Goal: Check status: Check status

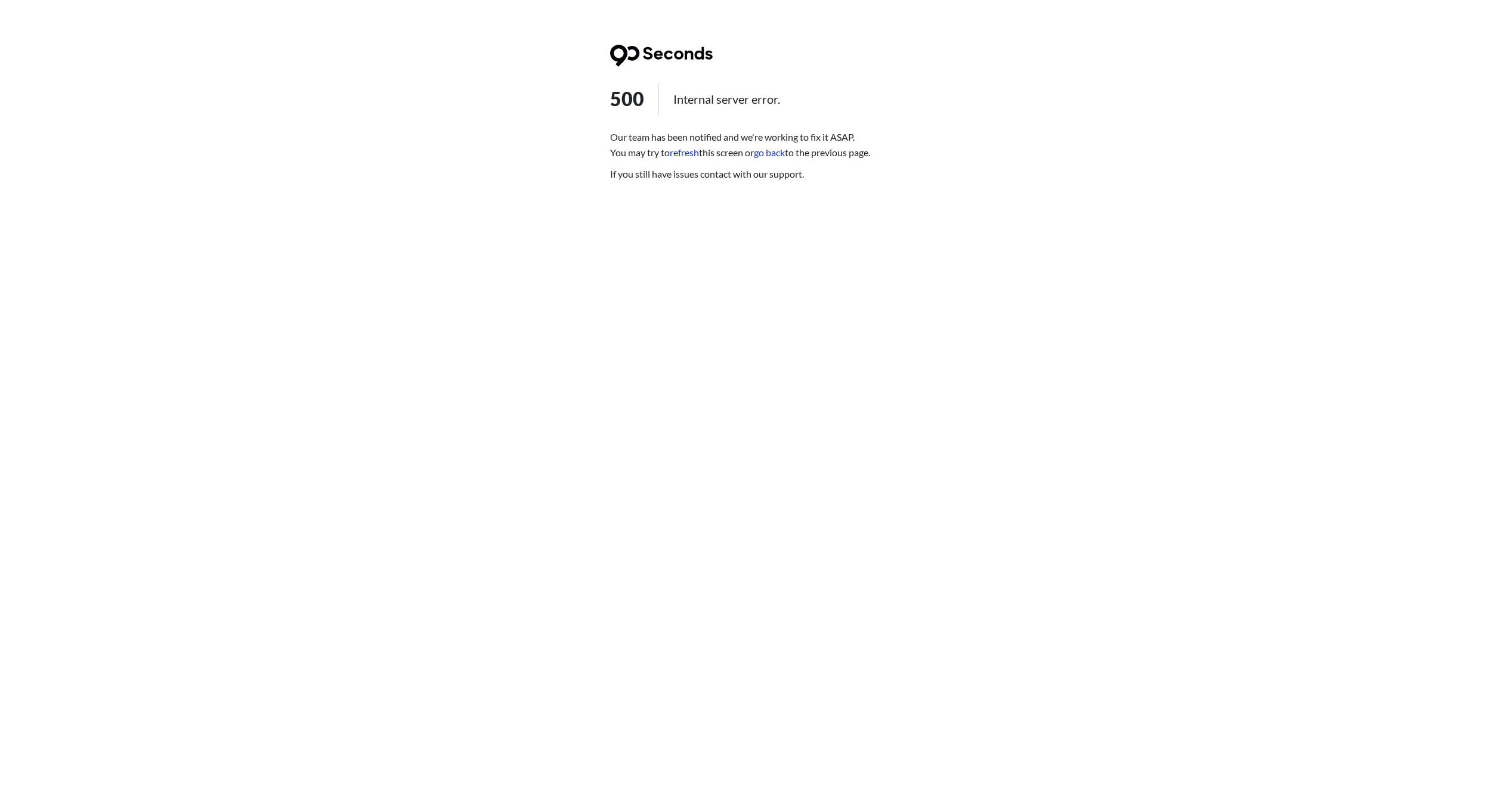
click at [684, 151] on link "refresh" at bounding box center [685, 152] width 29 height 11
click at [685, 161] on div "500 Internal server error. Our team has been notified and we're working to fix …" at bounding box center [747, 114] width 274 height 137
click at [687, 149] on link "refresh" at bounding box center [685, 152] width 29 height 11
